Goal: Answer question/provide support: Answer question/provide support

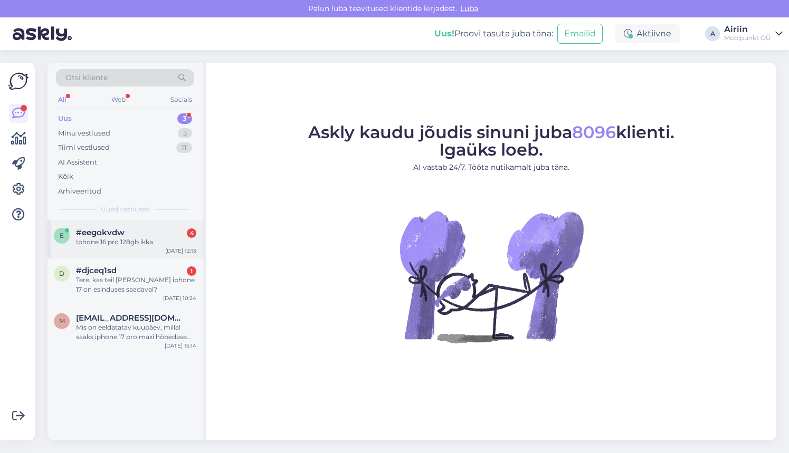
click at [186, 226] on div "e #eegokvdw 4 Iphone 16 pro 128gb ikka [DATE] 12:13" at bounding box center [124, 240] width 155 height 38
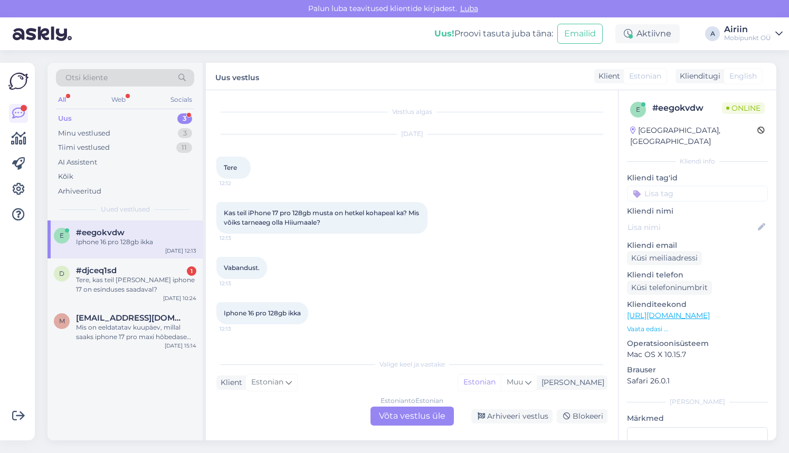
click at [403, 424] on div "Estonian to Estonian Võta vestlus üle" at bounding box center [411, 416] width 83 height 19
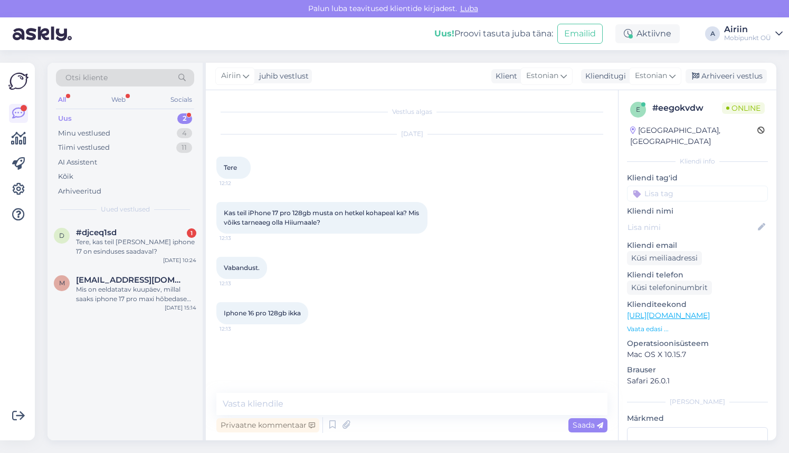
click at [399, 420] on div "Privaatne kommentaar Saada" at bounding box center [411, 425] width 391 height 20
click at [388, 410] on textarea at bounding box center [411, 404] width 391 height 22
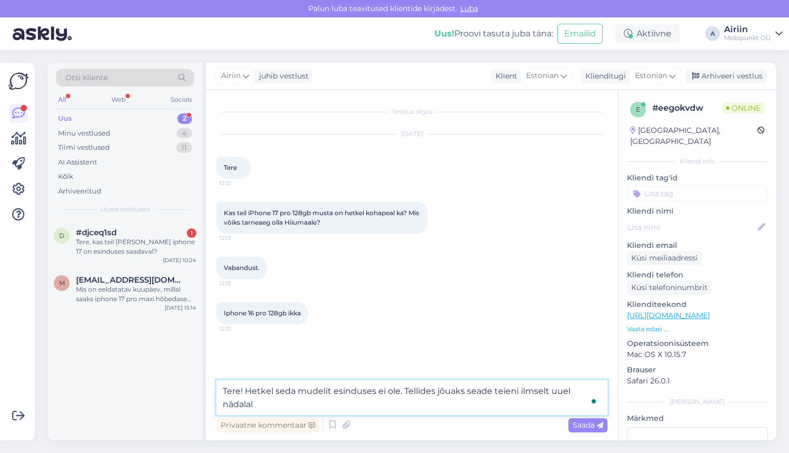
type textarea "Tere! Hetkel seda mudelit esinduses ei ole. Tellides jõuaks seade teieni ilmsel…"
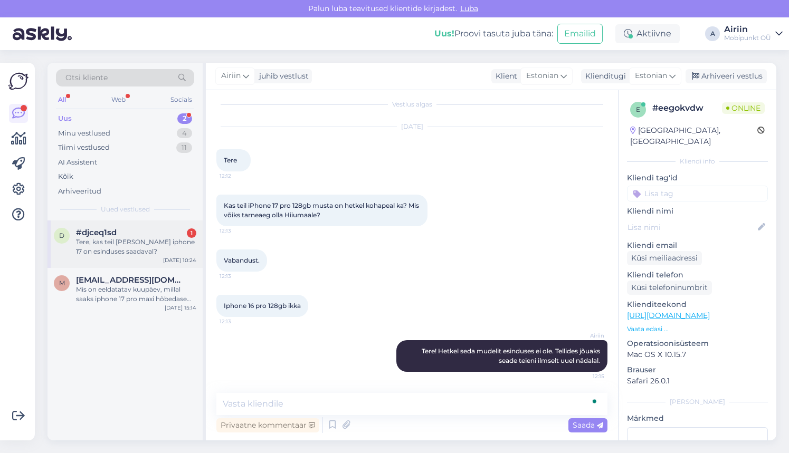
click at [151, 242] on div "Tere, kas teil [PERSON_NAME] iphone 17 on esinduses saadaval?" at bounding box center [136, 246] width 120 height 19
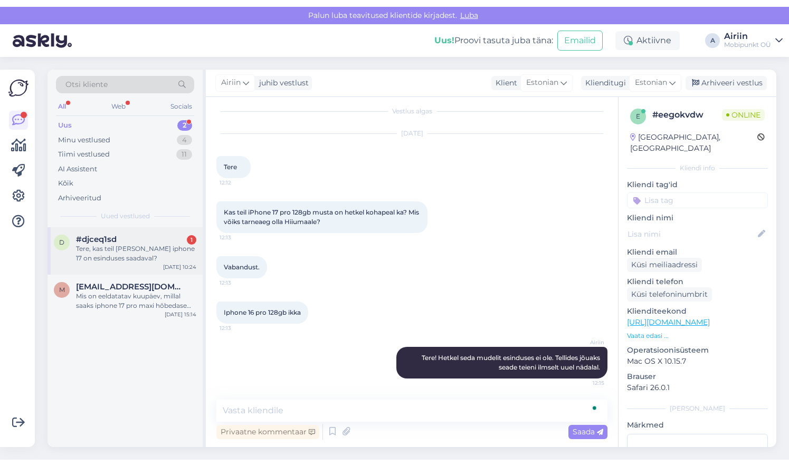
scroll to position [0, 0]
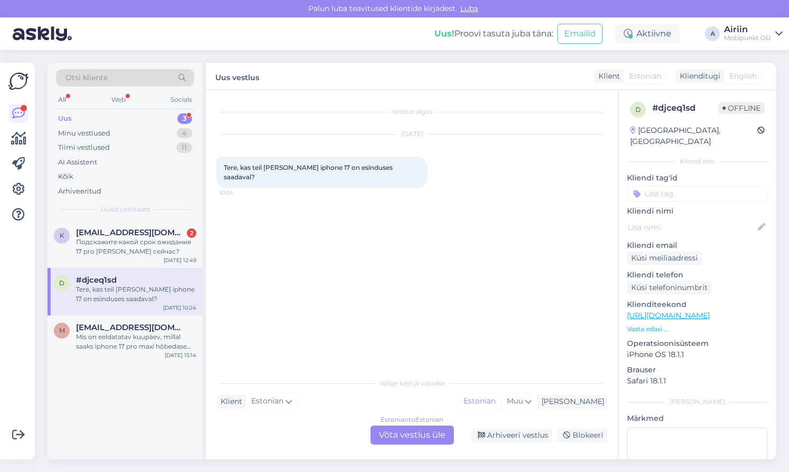
click at [161, 115] on div "Uus 3" at bounding box center [125, 118] width 138 height 15
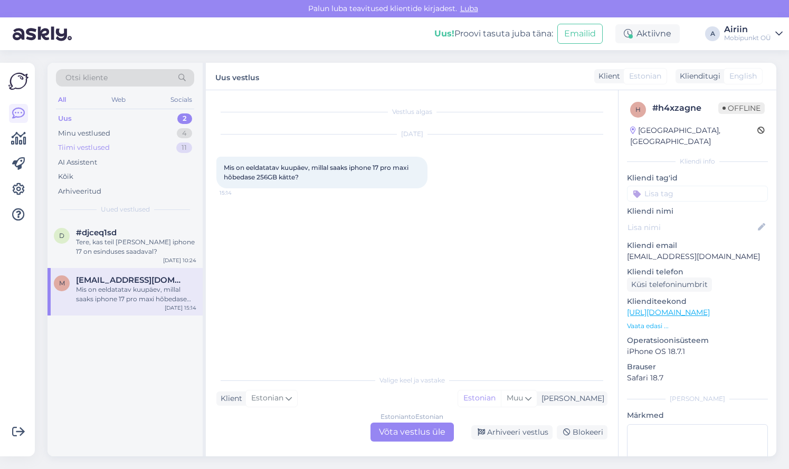
click at [154, 144] on div "Tiimi vestlused 11" at bounding box center [125, 147] width 138 height 15
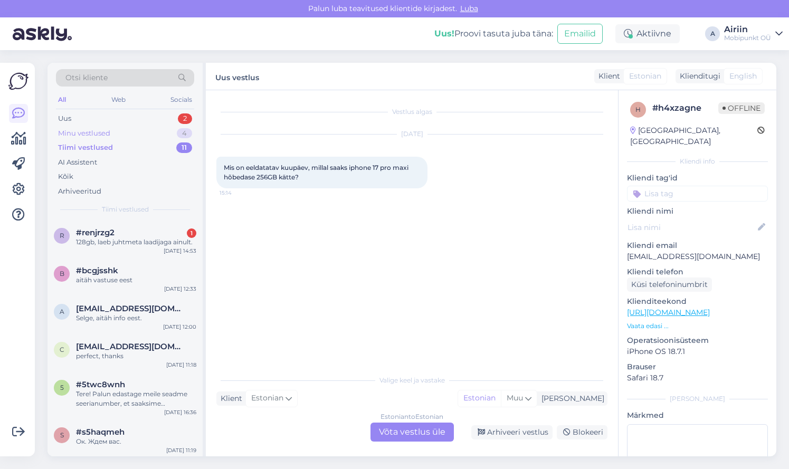
click at [154, 136] on div "Minu vestlused 4" at bounding box center [125, 133] width 138 height 15
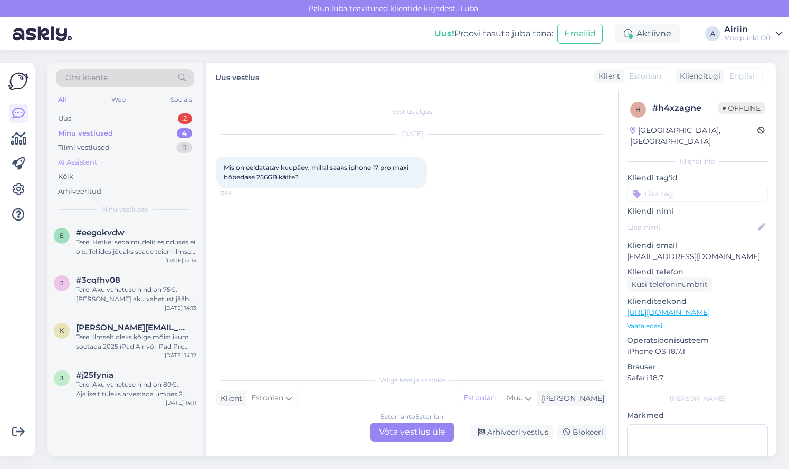
click at [148, 156] on div "AI Assistent" at bounding box center [125, 162] width 138 height 15
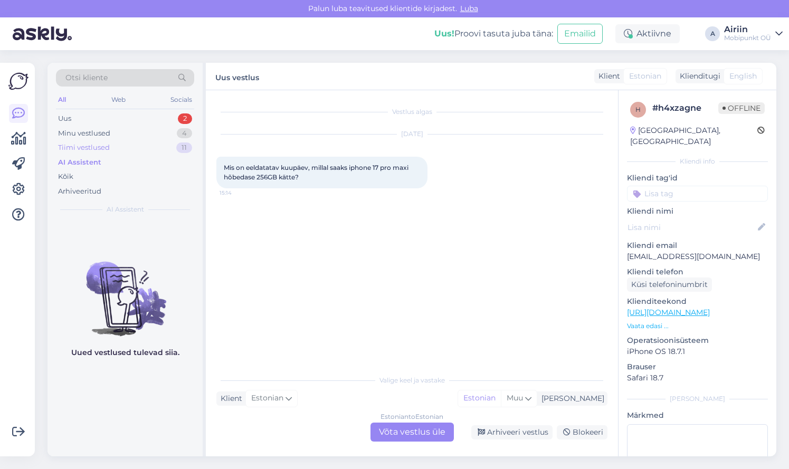
click at [146, 151] on div "Tiimi vestlused 11" at bounding box center [125, 147] width 138 height 15
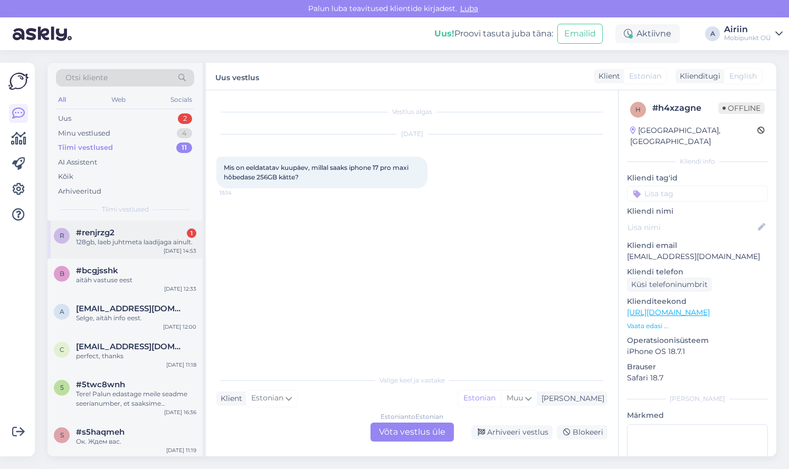
click at [149, 228] on div "#renjrzg2 1" at bounding box center [136, 232] width 120 height 9
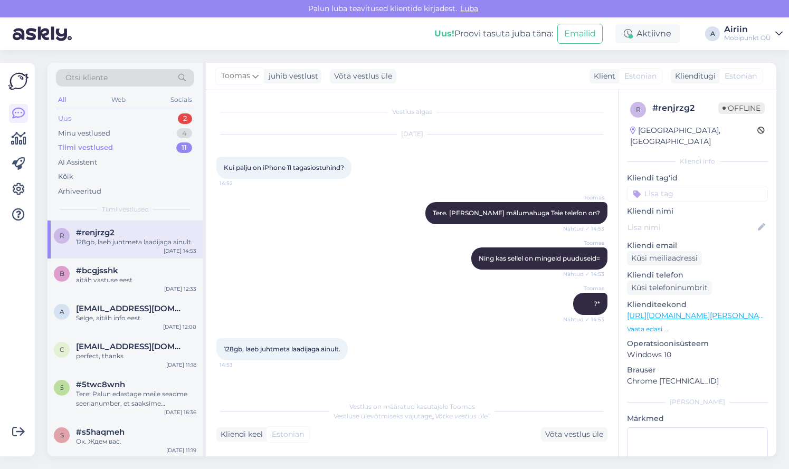
click at [150, 117] on div "Uus 2" at bounding box center [125, 118] width 138 height 15
